Goal: Task Accomplishment & Management: Complete application form

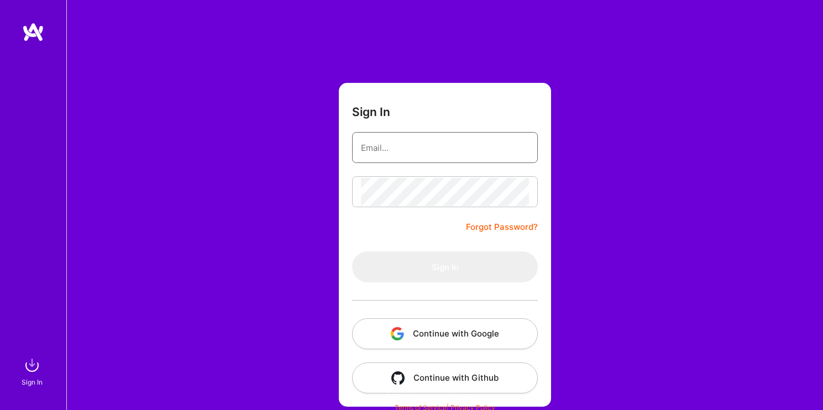
type input "[DOMAIN_NAME][EMAIL_ADDRESS][DOMAIN_NAME]"
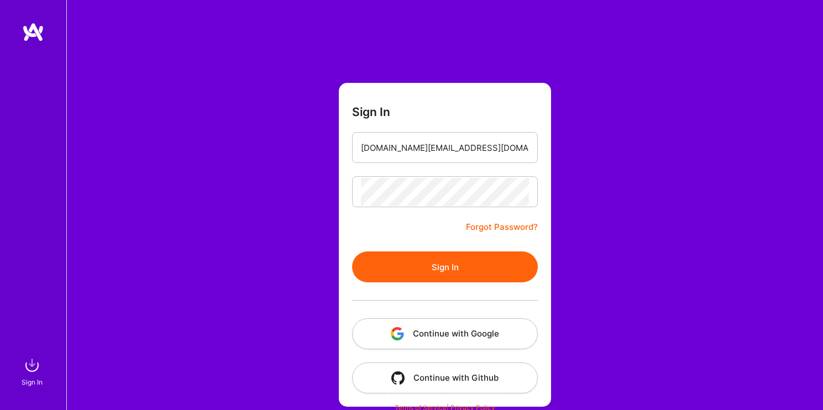
click at [393, 231] on form "Sign In [DOMAIN_NAME][EMAIL_ADDRESS][DOMAIN_NAME] Forgot Password? Sign In Cont…" at bounding box center [445, 245] width 212 height 324
click at [451, 268] on button "Sign In" at bounding box center [445, 266] width 186 height 31
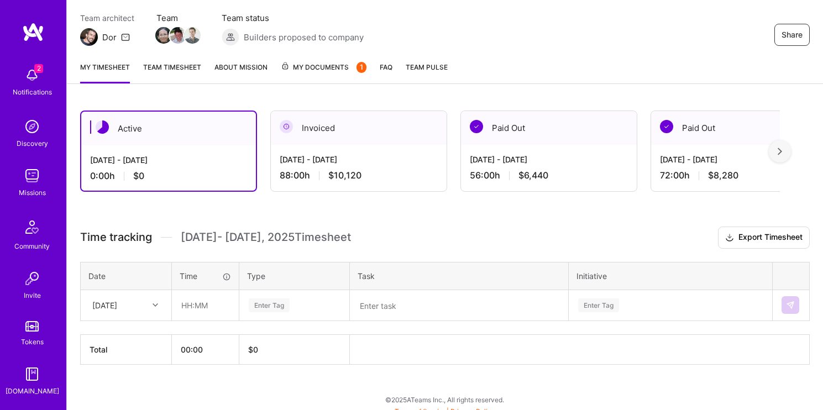
scroll to position [102, 0]
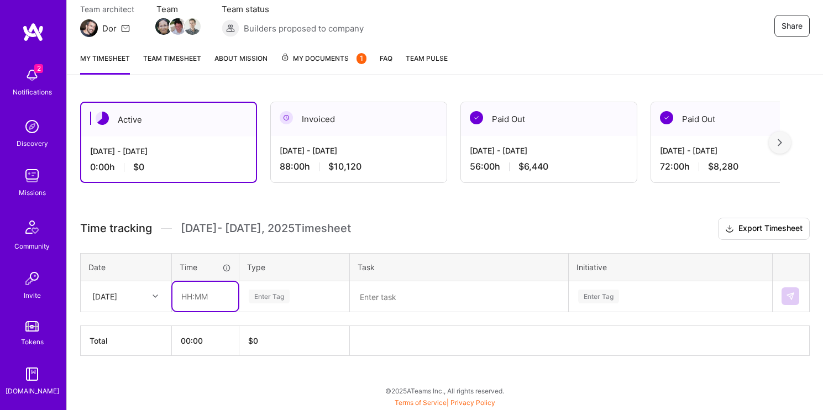
click at [218, 300] on input "text" at bounding box center [205, 296] width 66 height 29
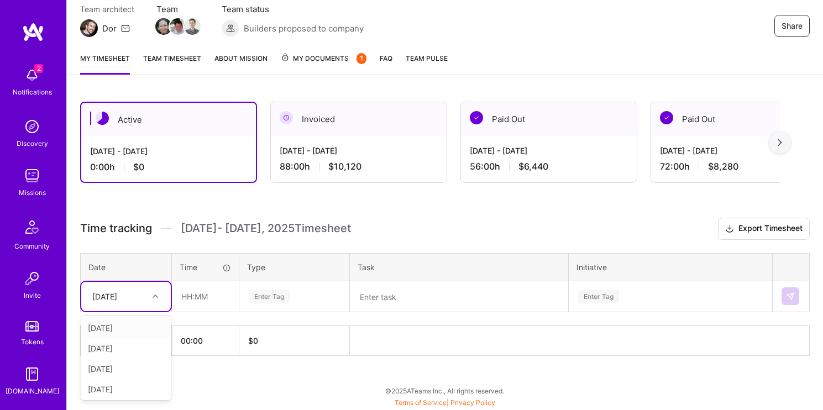
click at [117, 301] on div "[DATE]" at bounding box center [104, 297] width 25 height 12
click at [141, 368] on div "[DATE]" at bounding box center [125, 369] width 89 height 20
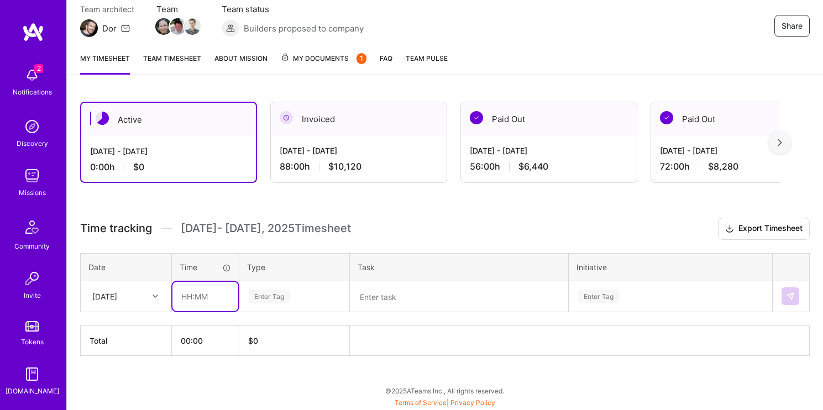
click at [207, 301] on input "text" at bounding box center [205, 296] width 66 height 29
type input "08:00"
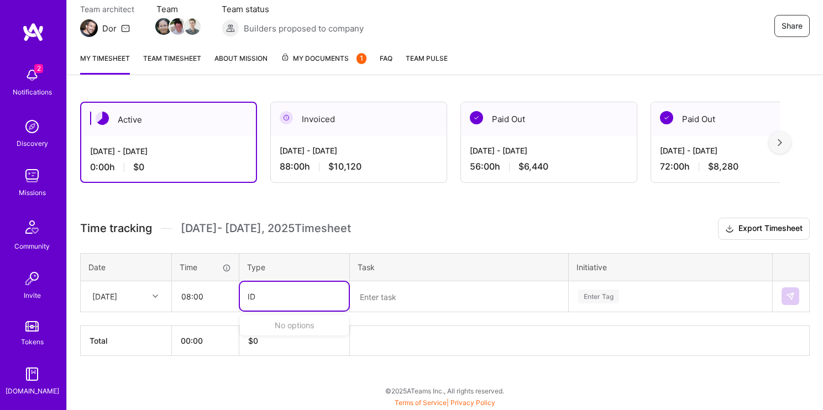
type input "I"
type input "eng"
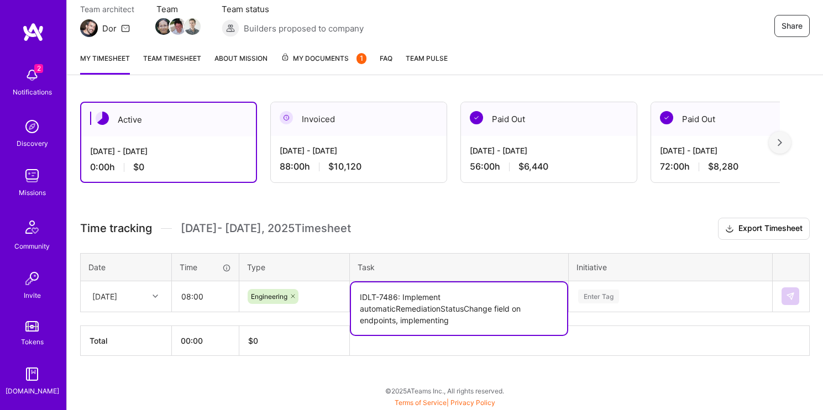
type textarea "IDLT-7486: Implement automaticRemediationStatusChange field on endpoints, imple…"
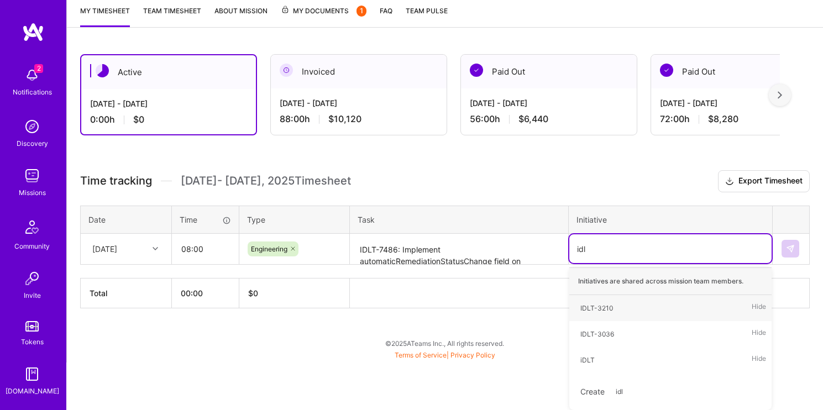
type input "idlt"
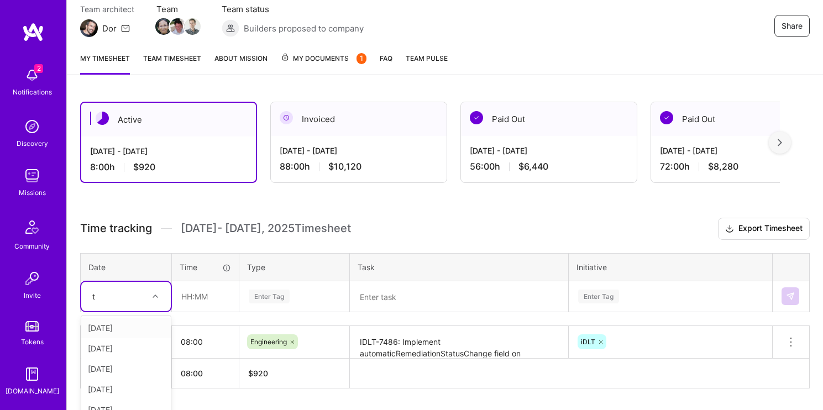
scroll to position [134, 0]
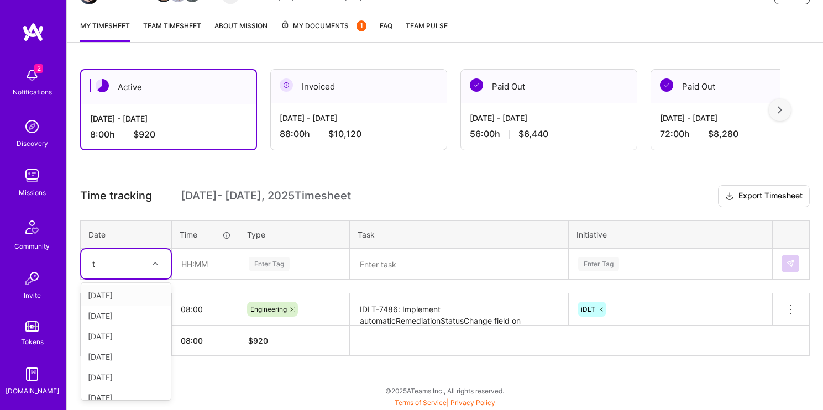
type input "tue"
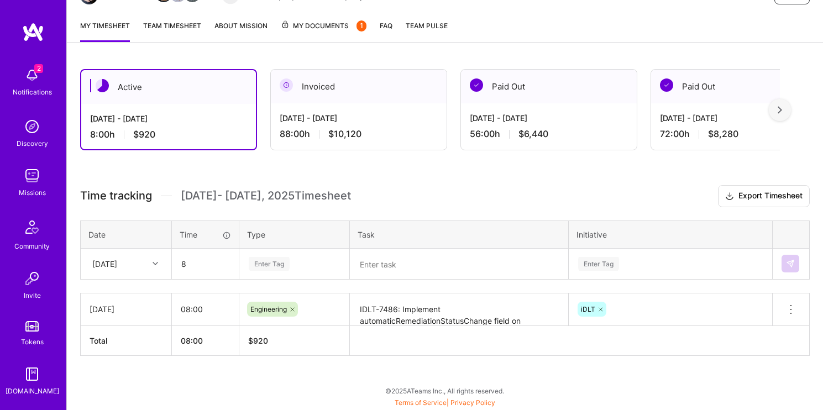
type input "08:00"
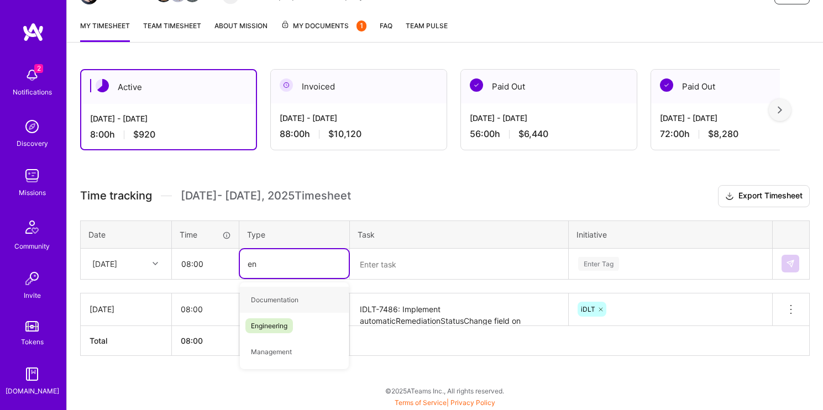
type input "eng"
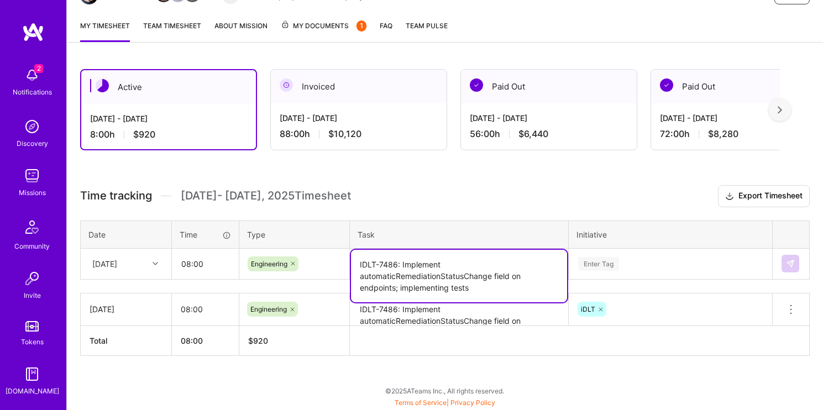
type textarea "IDLT-7486: Implement automaticRemediationStatusChange field on endpoints; imple…"
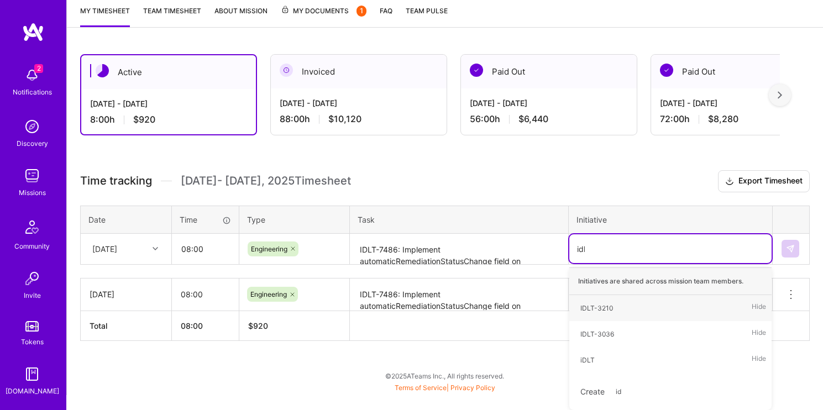
type input "idlt"
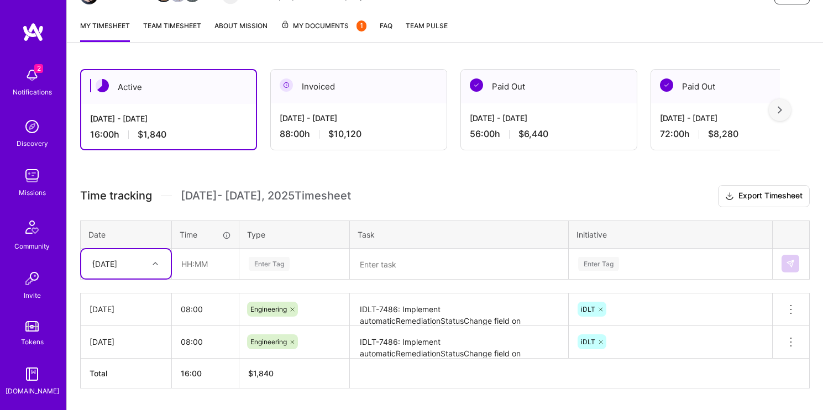
type input "we"
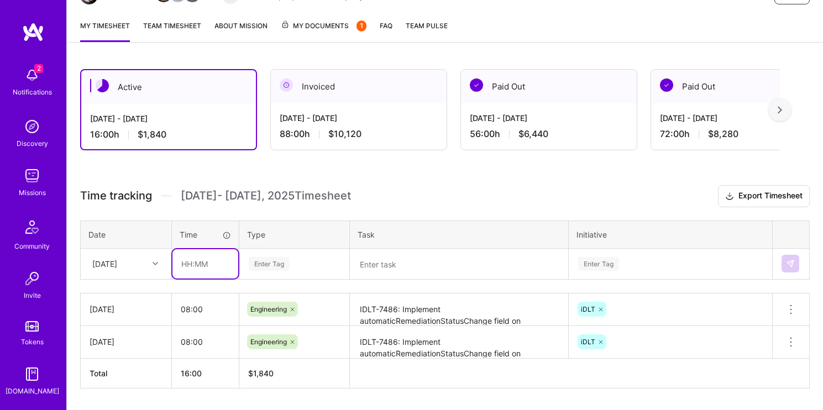
type input "8"
type input "05:00"
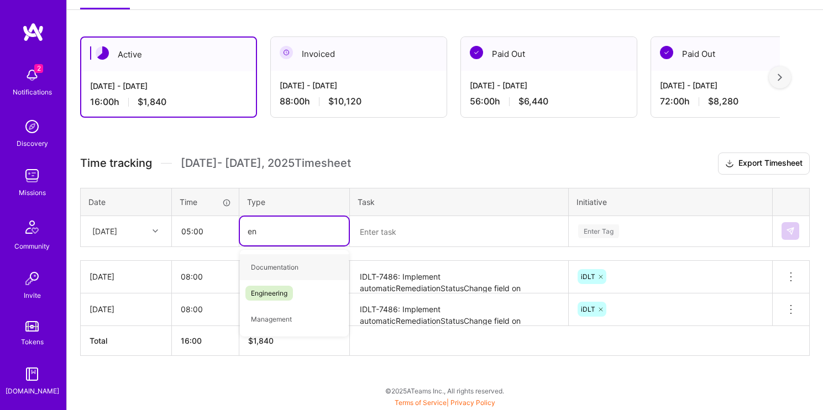
type input "eng"
click at [408, 229] on textarea at bounding box center [459, 231] width 216 height 29
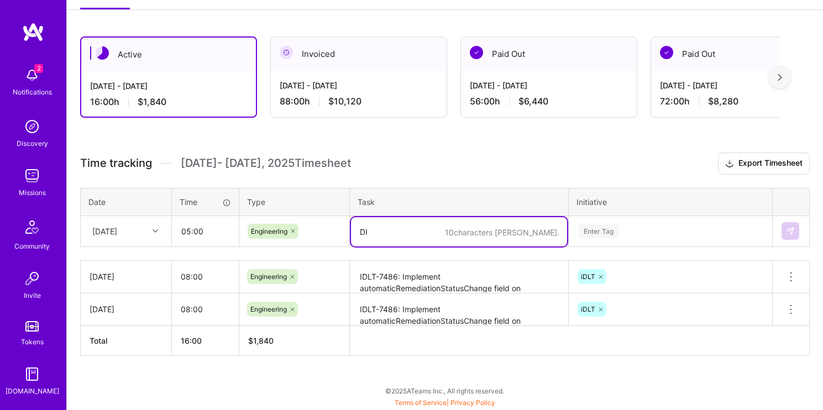
type textarea "D"
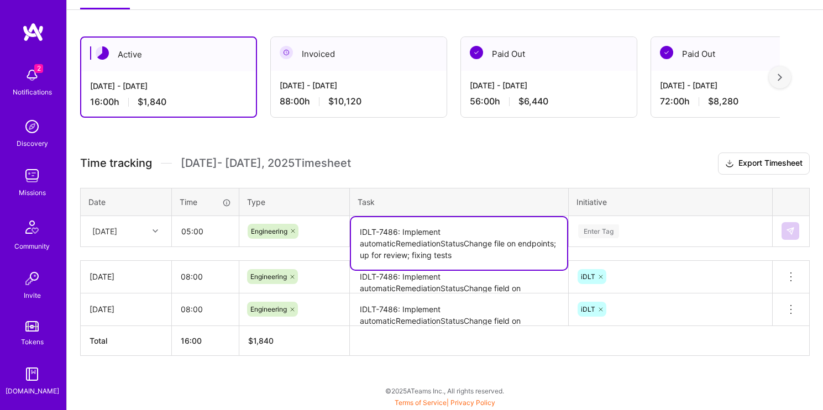
type textarea "IDLT-7486: Implement automaticRemediationStatusChange file on endpoints; up for…"
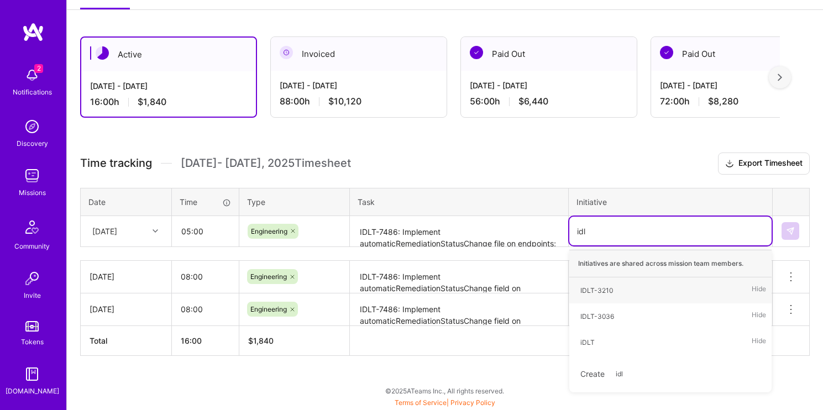
type input "idlt"
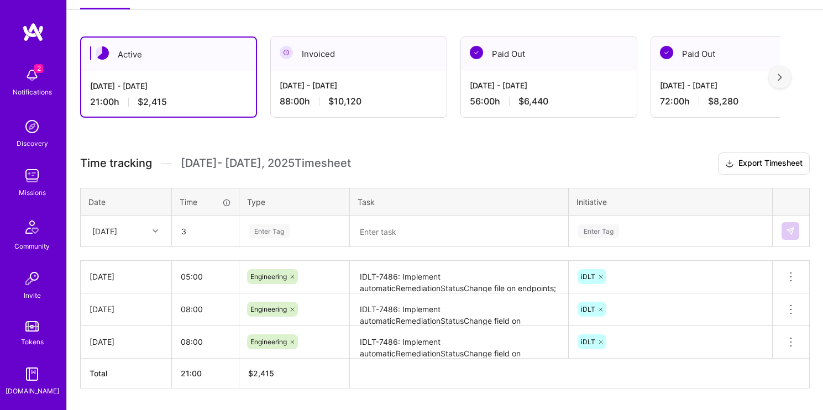
type input "03:00"
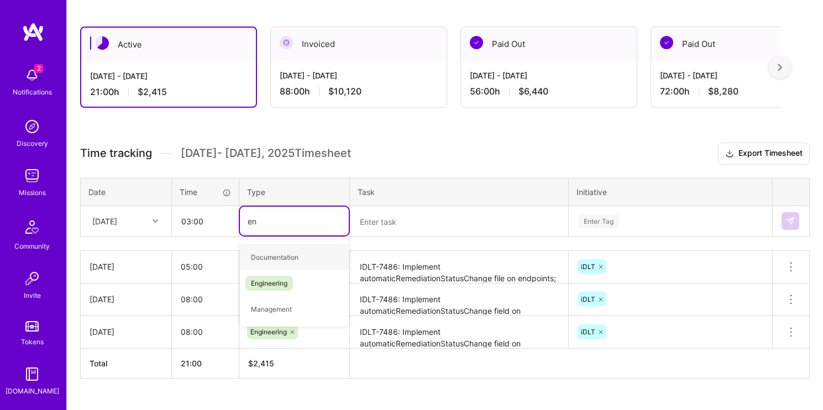
type input "eng"
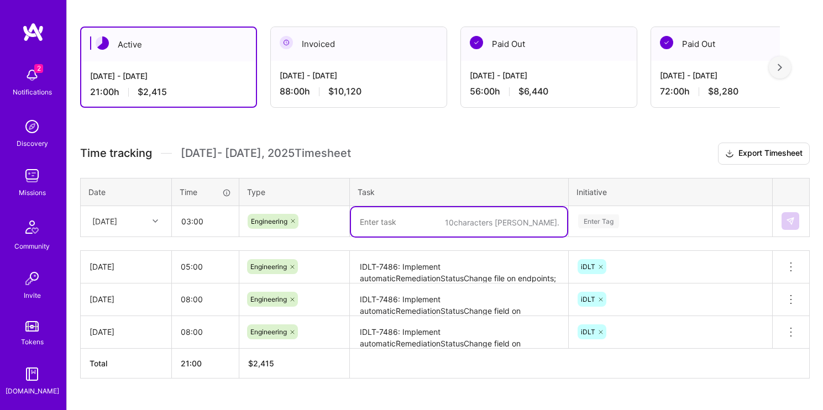
click at [426, 269] on textarea "IDLT-7486: Implement automaticRemediationStatusChange file on endpoints; up for…" at bounding box center [459, 267] width 216 height 30
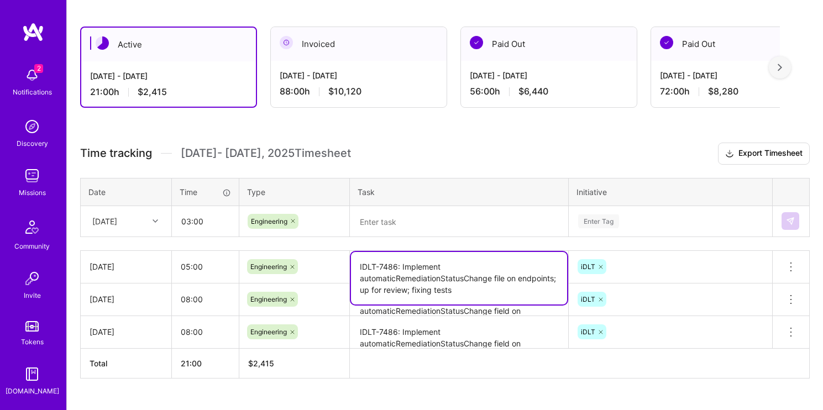
drag, startPoint x: 402, startPoint y: 291, endPoint x: 513, endPoint y: 292, distance: 111.0
click at [513, 292] on textarea "IDLT-7486: Implement automaticRemediationStatusChange file on endpoints; up for…" at bounding box center [459, 278] width 216 height 52
type textarea "IDLT-7486: Implement automaticRemediationStatusChange file on endpoints; implem…"
click at [482, 310] on textarea "IDLT-7486: Implement automaticRemediationStatusChange field on endpoints; imple…" at bounding box center [459, 300] width 216 height 30
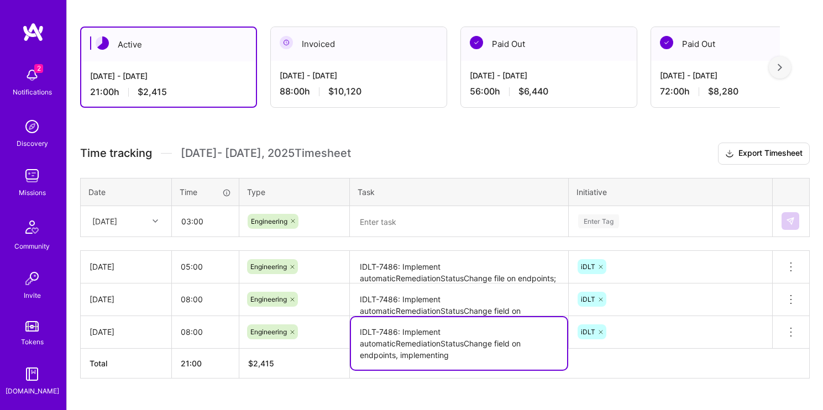
click at [486, 340] on textarea "IDLT-7486: Implement automaticRemediationStatusChange field on endpoints, imple…" at bounding box center [459, 343] width 216 height 52
click at [463, 298] on textarea "IDLT-7486: Implement automaticRemediationStatusChange field on endpoints; imple…" at bounding box center [459, 300] width 216 height 31
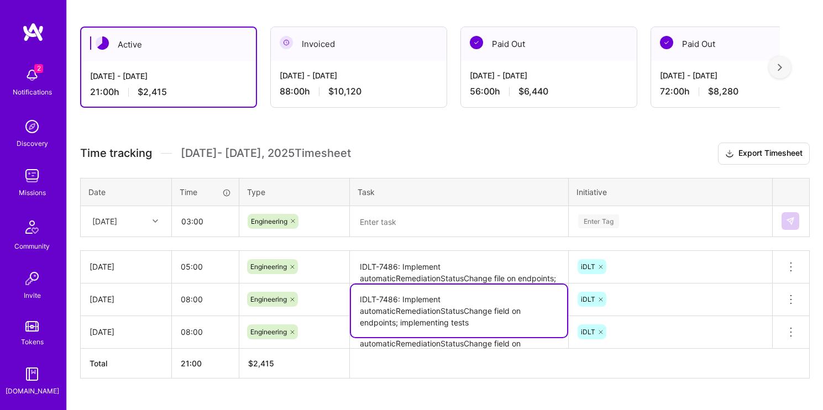
click at [481, 323] on textarea "IDLT-7486: Implement automaticRemediationStatusChange field on endpoints; imple…" at bounding box center [459, 311] width 216 height 52
type textarea "IDLT-7486: Implement automaticRemediationStatusChange field on endpoints; imple…"
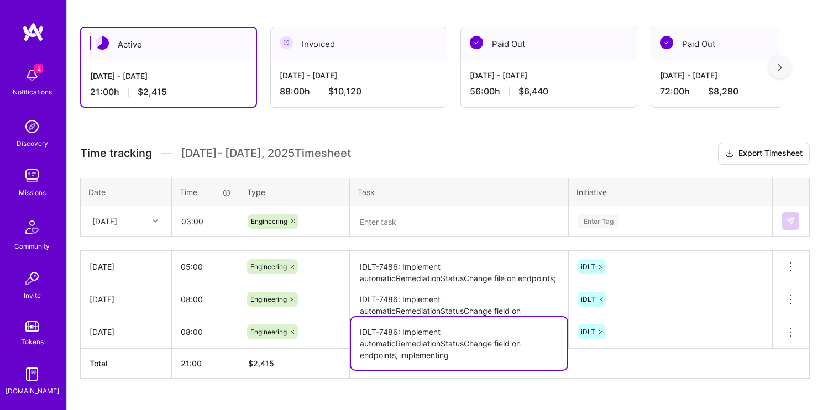
click at [478, 343] on textarea "IDLT-7486: Implement automaticRemediationStatusChange field on endpoints, imple…" at bounding box center [459, 343] width 216 height 52
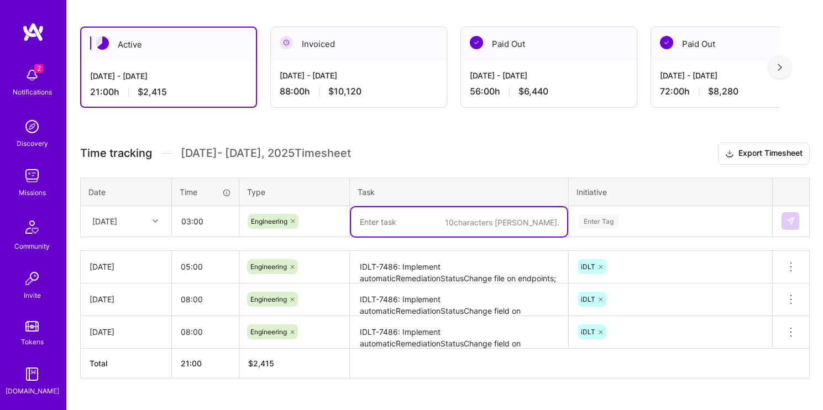
click at [443, 227] on textarea at bounding box center [459, 221] width 216 height 29
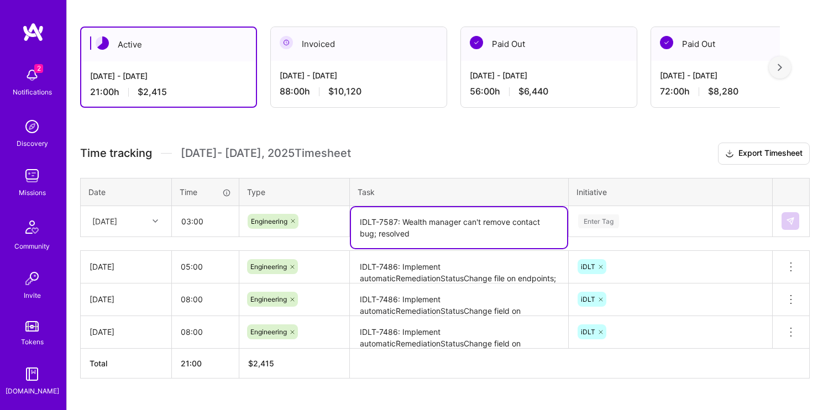
type textarea "IDLT-7587: Wealth manager can't remove contact bug; resolved"
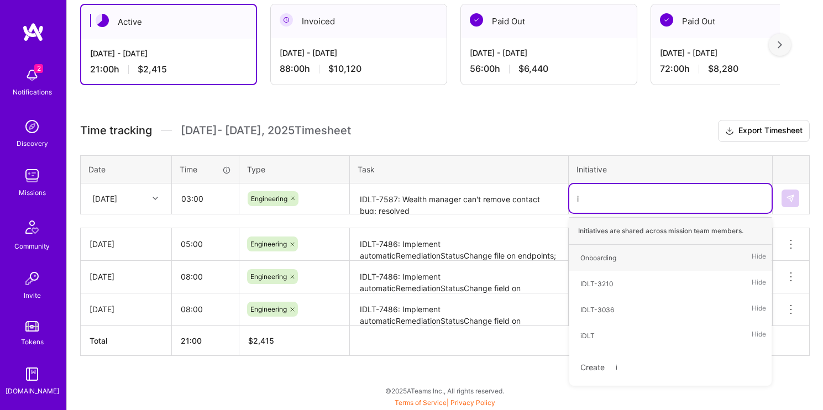
scroll to position [199, 0]
type input "idlt"
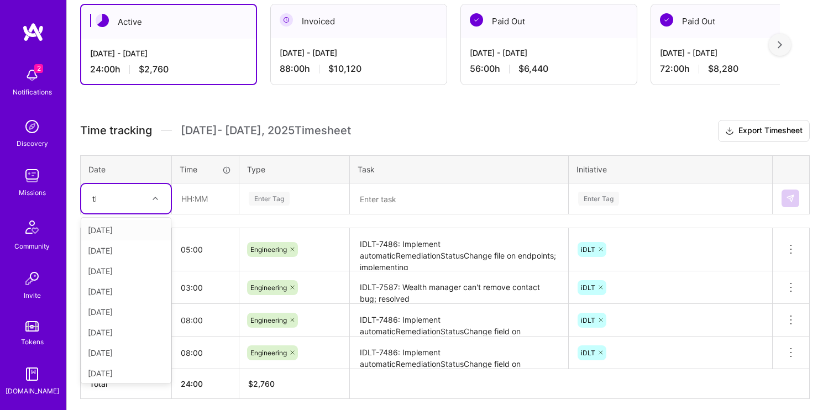
type input "thu"
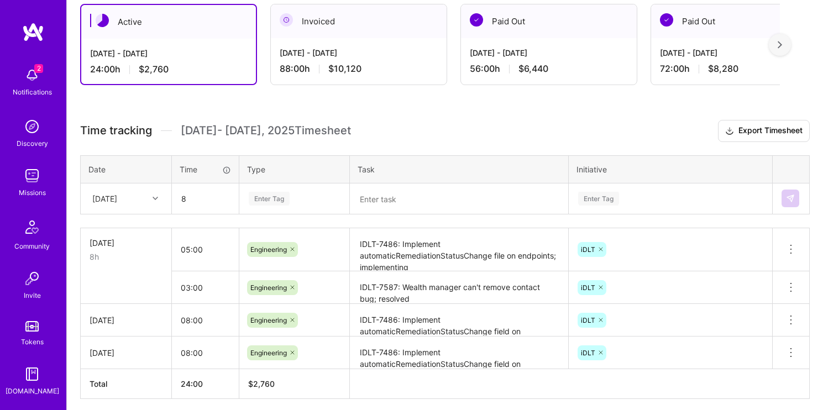
type input "08:00"
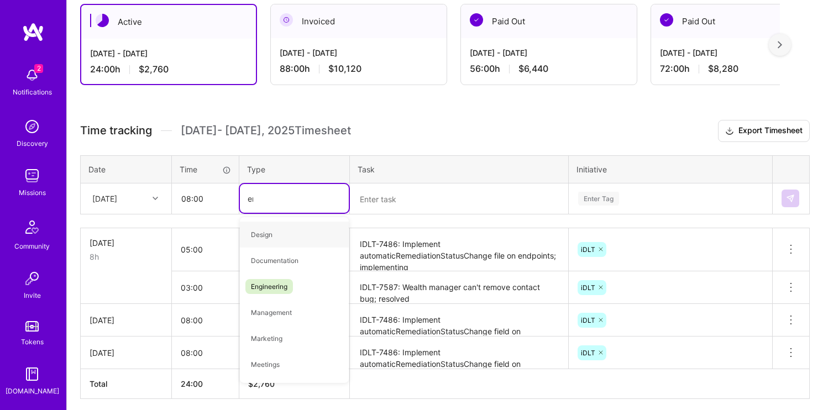
type input "eng"
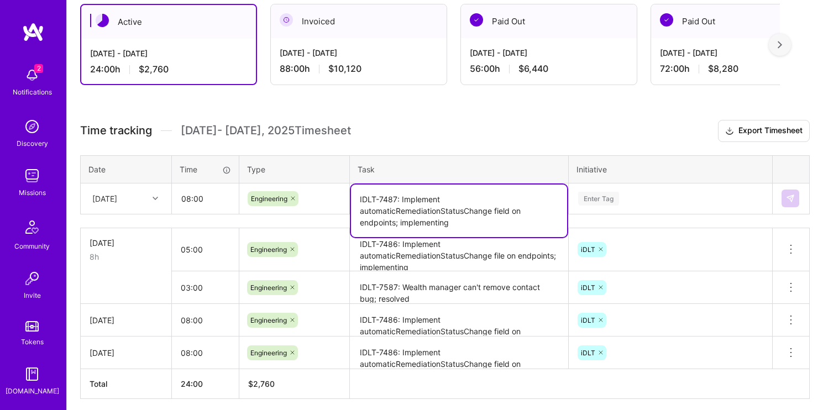
type textarea "IDLT-7487: Implement automaticRemediationStatusChange field on endpoints; imple…"
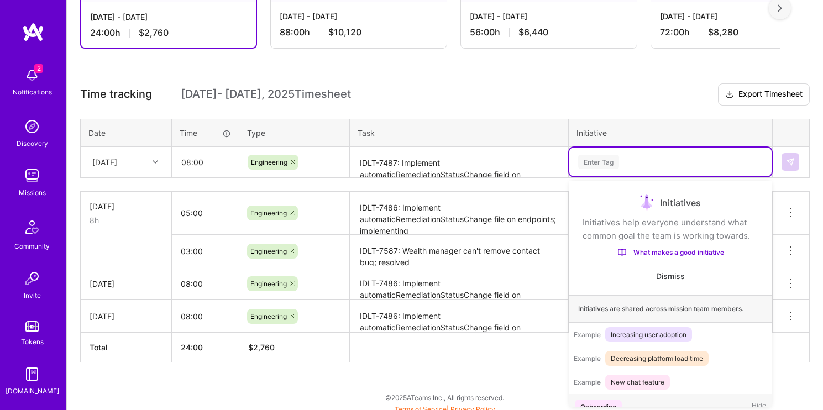
scroll to position [238, 0]
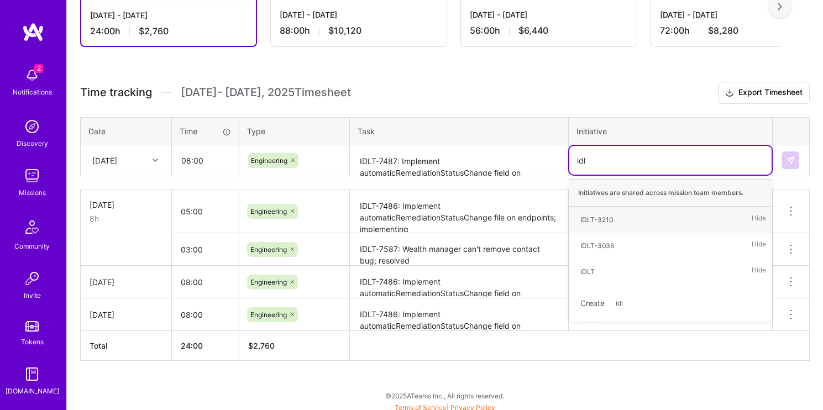
type input "idlt"
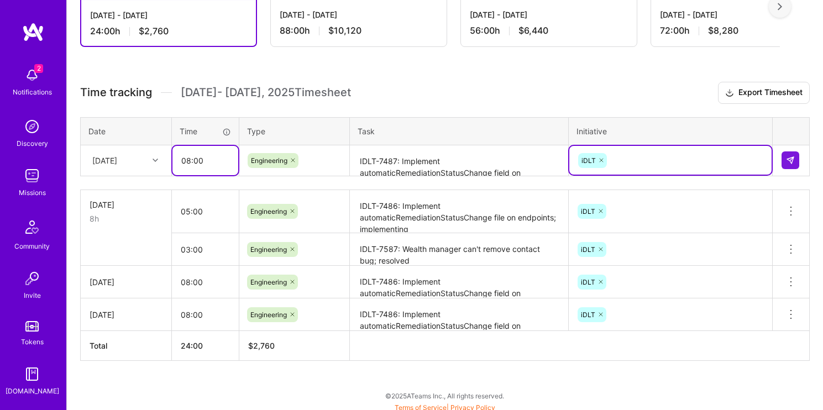
click at [191, 160] on input "08:00" at bounding box center [205, 160] width 66 height 29
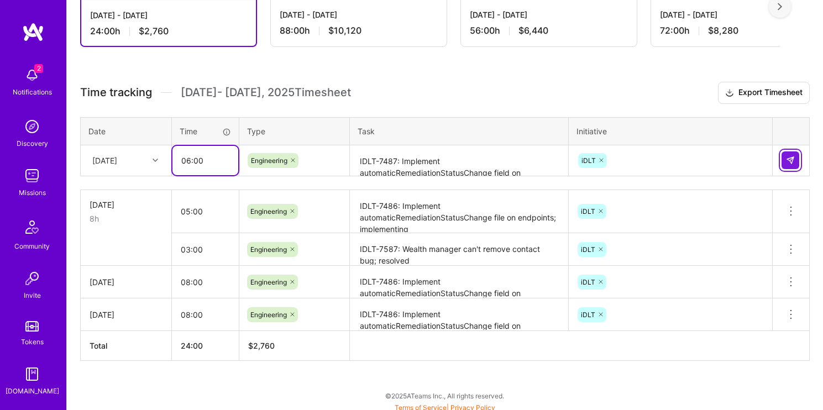
type input "06:00"
click at [787, 159] on img at bounding box center [790, 160] width 9 height 9
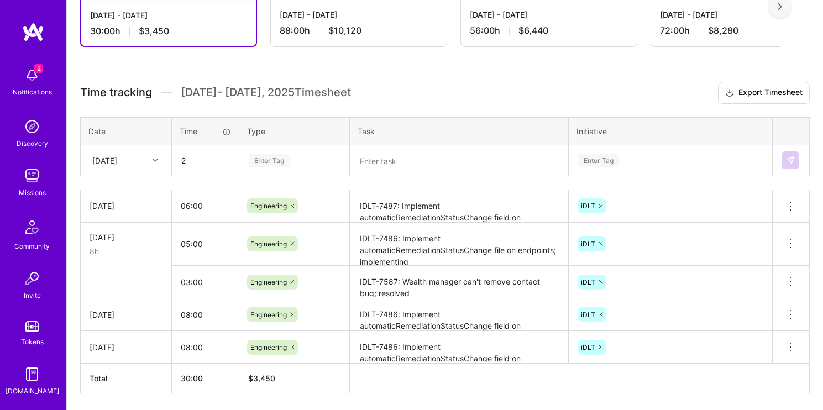
type input "02:00"
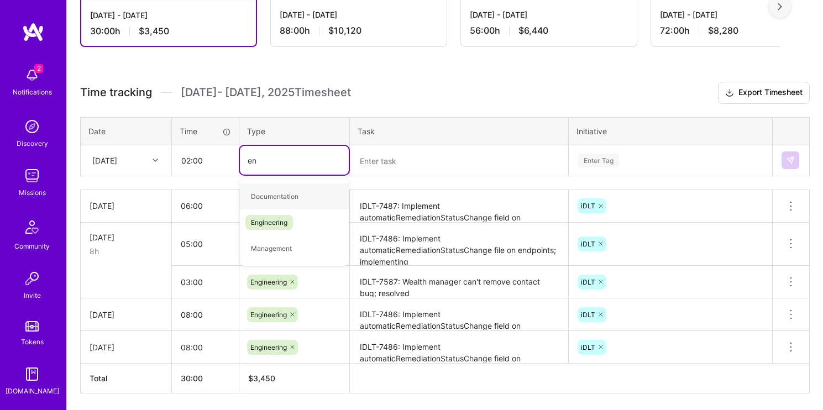
type input "eng"
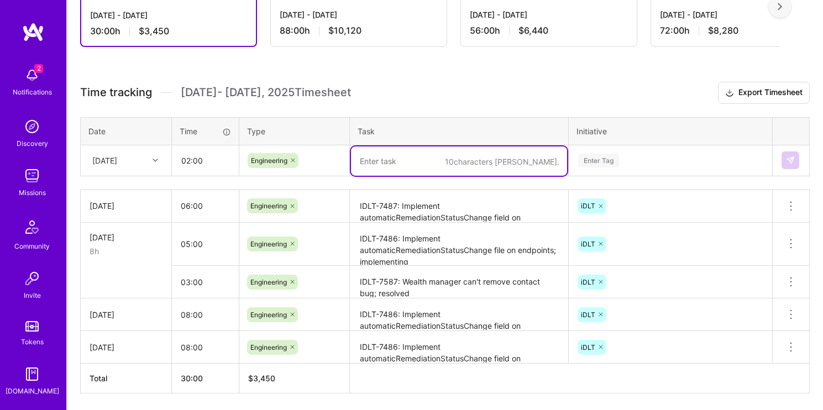
click at [414, 170] on textarea at bounding box center [459, 160] width 216 height 29
type textarea "IDLT-7333: Add"
click at [360, 22] on div "[DATE] - [DATE] 88:00 h $10,120" at bounding box center [359, 22] width 176 height 45
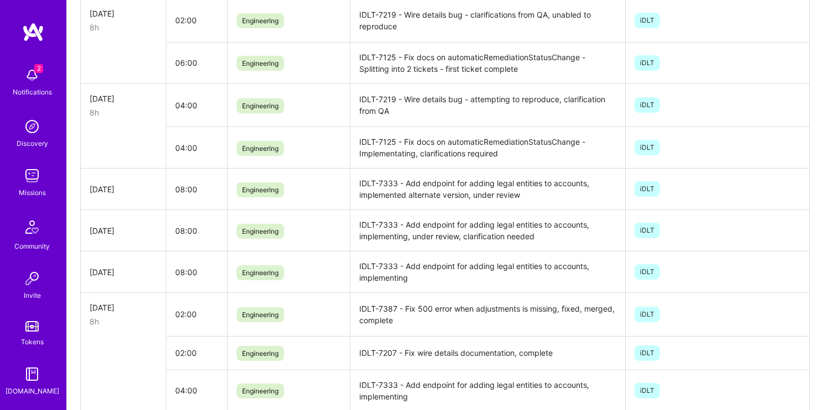
scroll to position [596, 0]
drag, startPoint x: 404, startPoint y: 185, endPoint x: 594, endPoint y: 185, distance: 190.0
click at [594, 185] on td "IDLT-7333 - Add endpoint for adding legal entities to accounts, implemented alt…" at bounding box center [488, 188] width 276 height 41
copy td "Add endpoint for adding legal entities to accounts,"
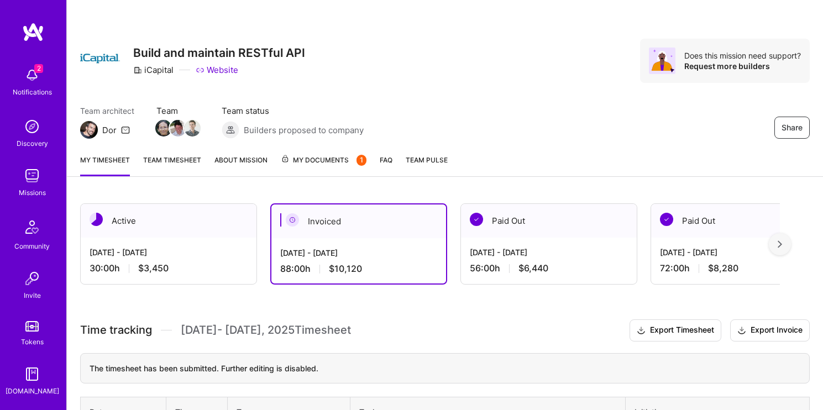
click at [169, 231] on div "Active" at bounding box center [169, 221] width 176 height 34
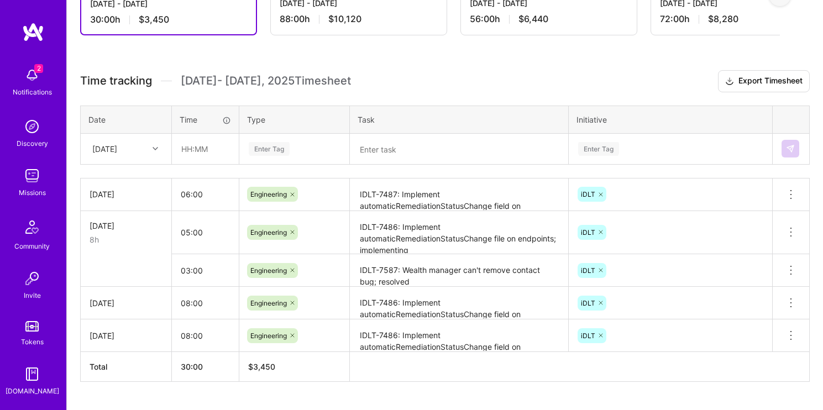
scroll to position [262, 0]
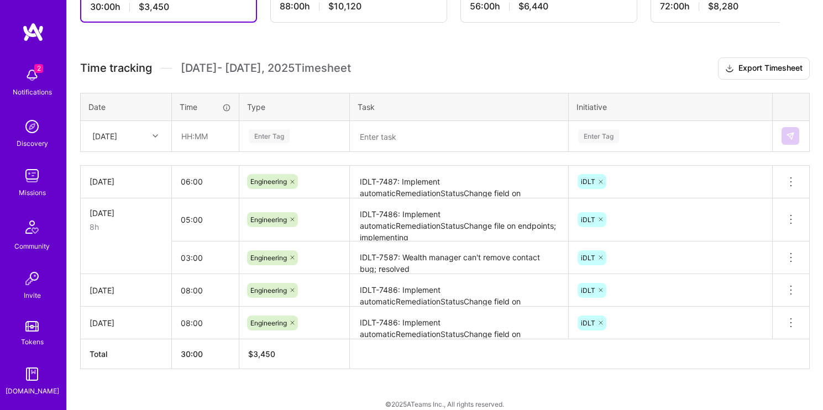
click at [117, 135] on div "[DATE]" at bounding box center [104, 136] width 25 height 12
click at [138, 268] on div "[DATE]" at bounding box center [125, 270] width 89 height 20
click at [197, 135] on input "text" at bounding box center [205, 136] width 66 height 29
type input "02:00"
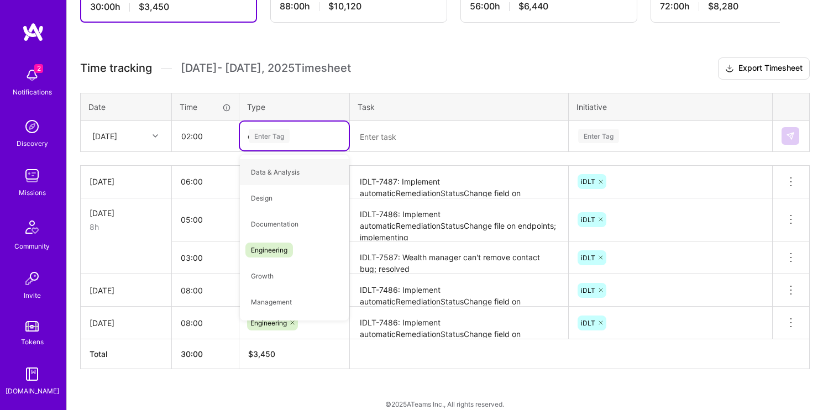
type input "eng"
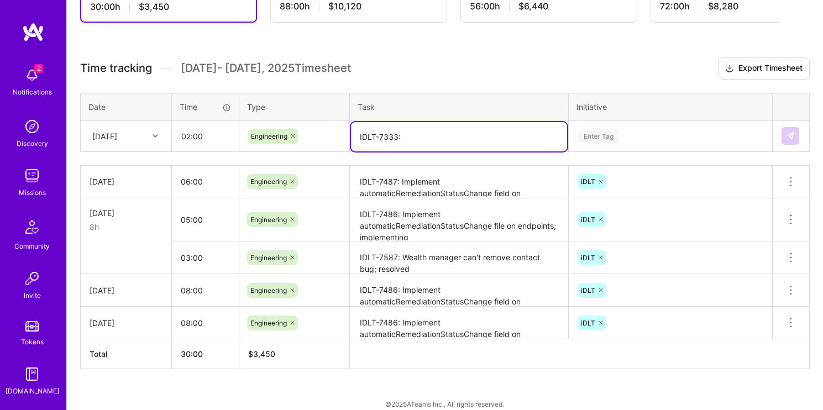
paste textarea "Add endpoint for adding legal entities to accounts,"
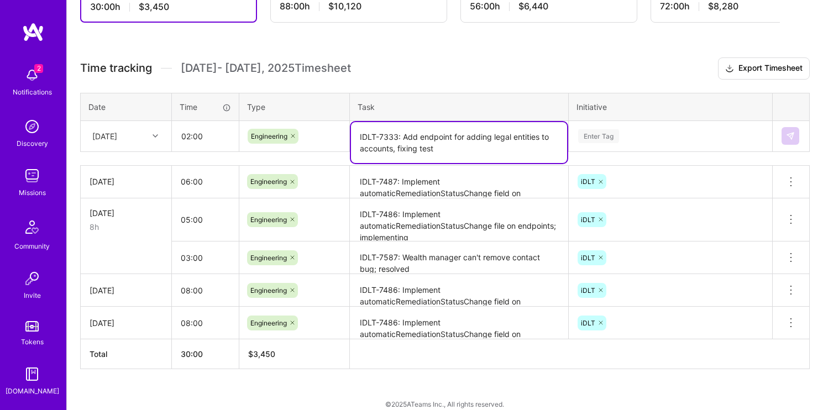
type textarea "IDLT-7333: Add endpoint for adding legal entities to accounts, fixing test"
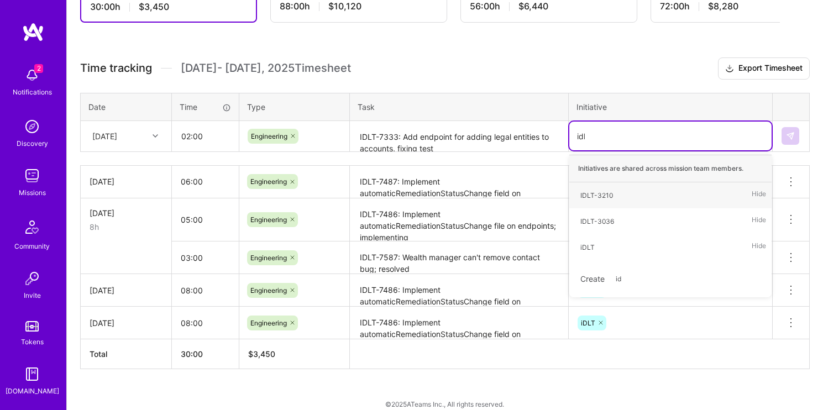
type input "idlt"
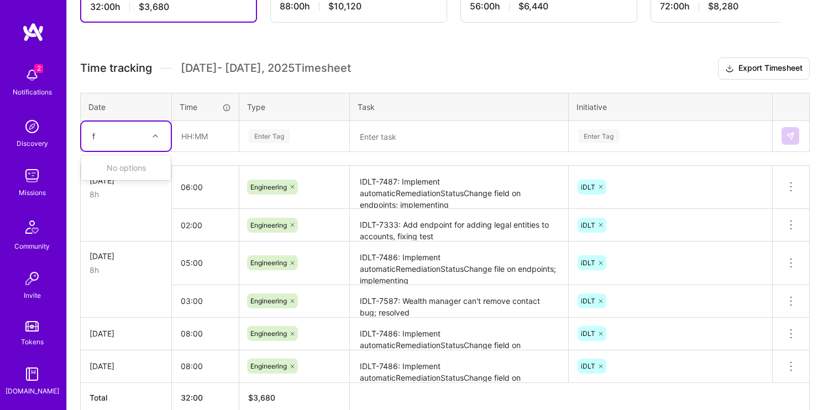
type input "fr"
type input "08:00"
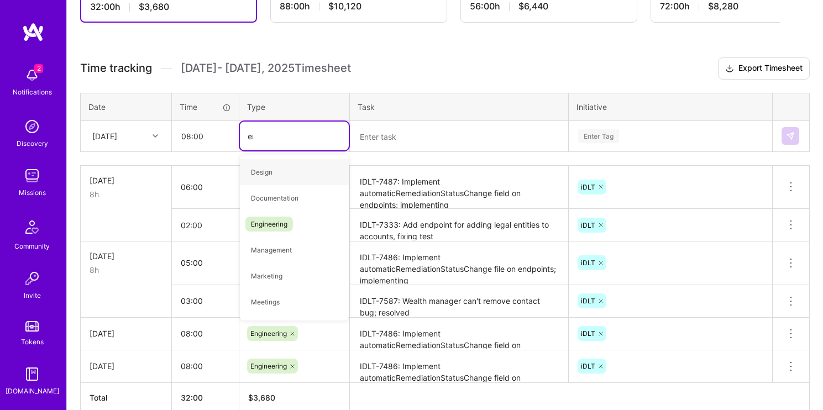
type input "eng"
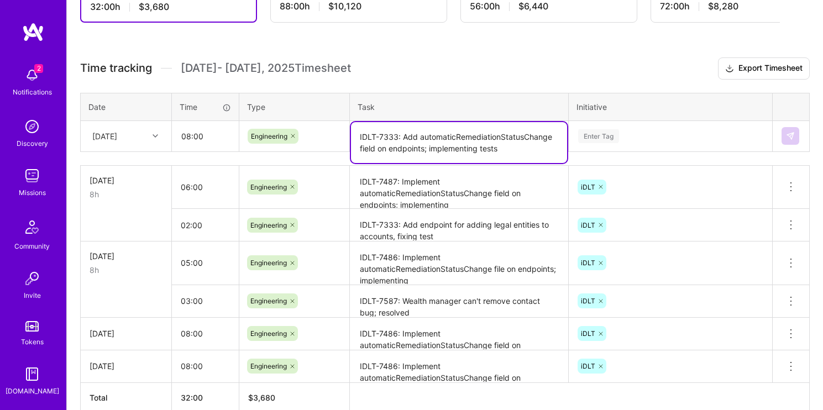
type textarea "IDLT-7333: Add automaticRemediationStatusChange field on endpoints; implementin…"
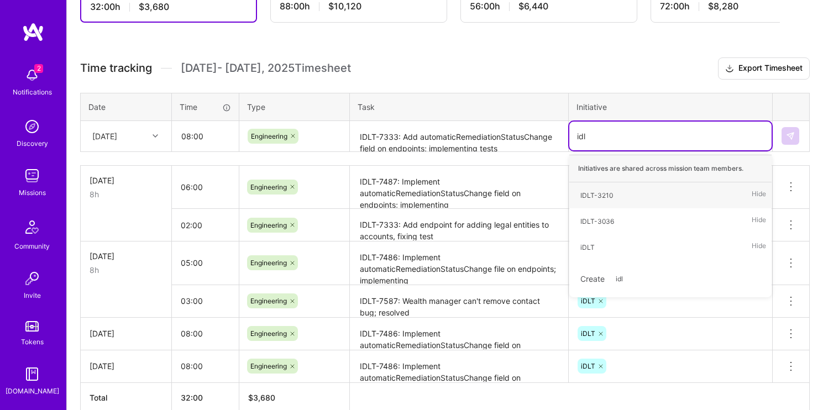
type input "idlt"
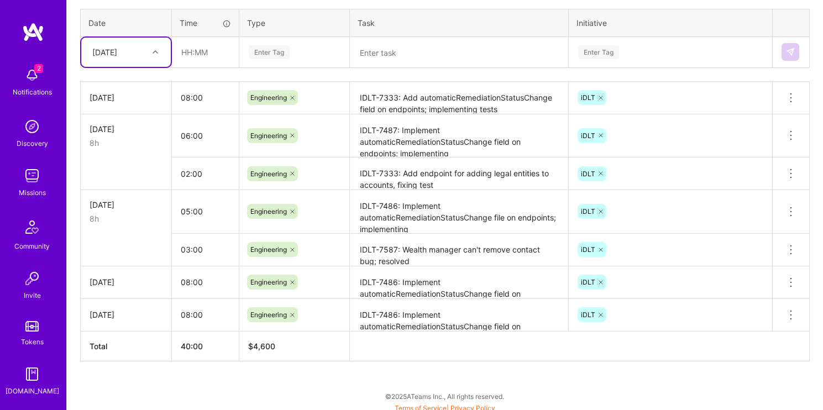
scroll to position [349, 0]
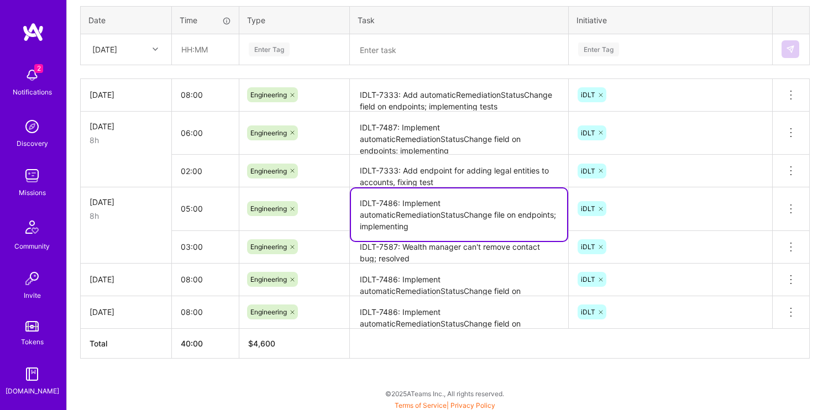
click at [446, 224] on textarea "IDLT-7486: Implement automaticRemediationStatusChange file on endpoints; implem…" at bounding box center [459, 214] width 216 height 52
click at [438, 226] on textarea "IDLT-7486: Implement automaticRemediationStatusChange file on endpoints; implem…" at bounding box center [459, 214] width 216 height 52
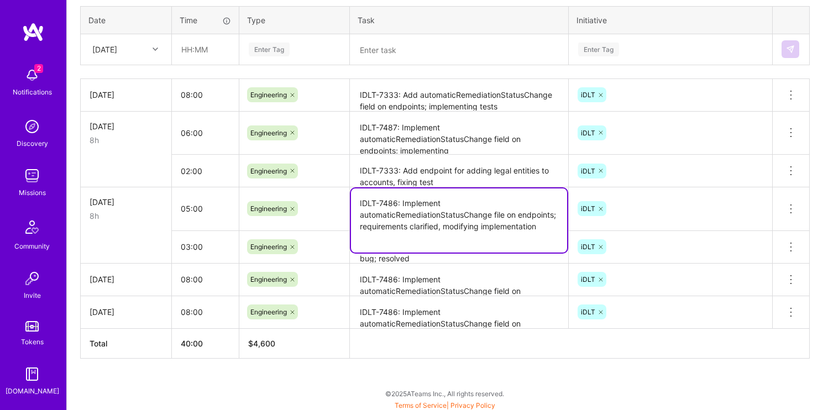
type textarea "IDLT-7486: Implement automaticRemediationStatusChange file on endpoints; requir…"
click at [310, 211] on div "Engineering" at bounding box center [294, 208] width 94 height 15
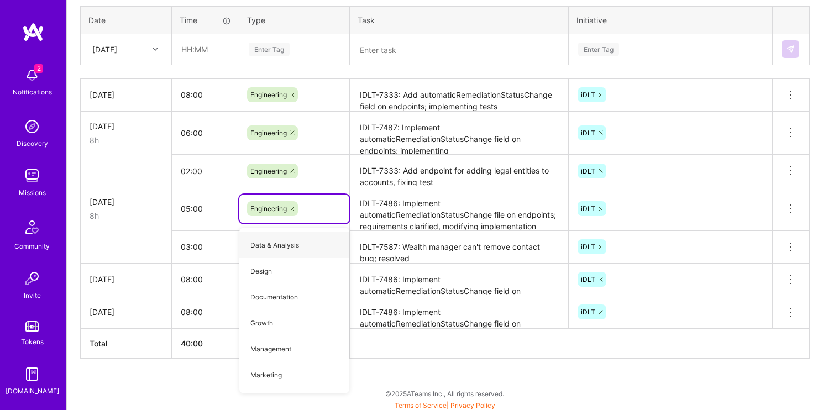
click at [498, 259] on textarea "IDLT-7587: Wealth manager can't remove contact bug; resolved" at bounding box center [459, 247] width 216 height 30
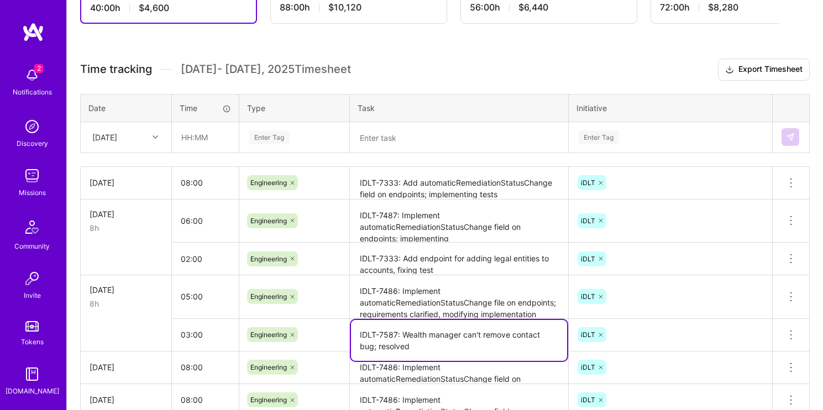
scroll to position [82, 0]
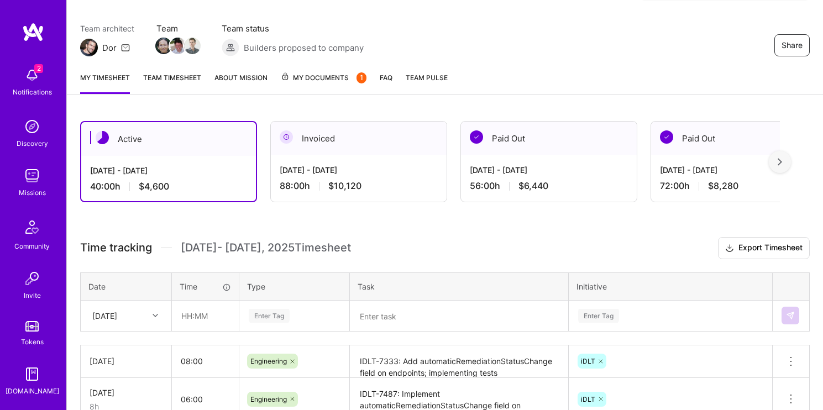
click at [428, 238] on h3 "Time tracking [DATE] - [DATE] Timesheet Export Timesheet" at bounding box center [444, 248] width 729 height 22
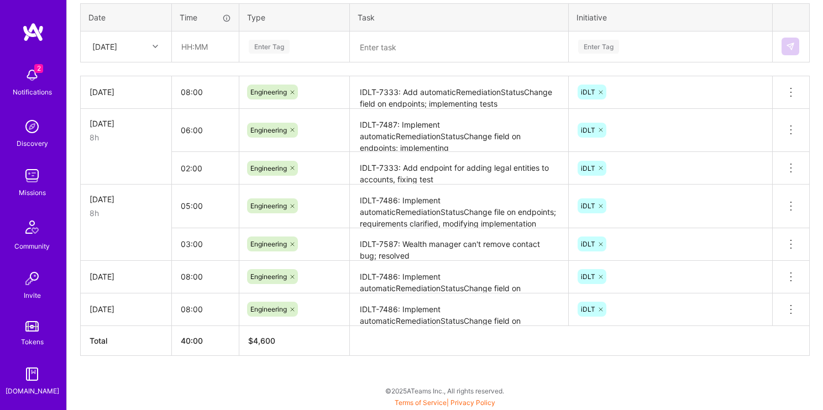
scroll to position [351, 0]
